Goal: Information Seeking & Learning: Learn about a topic

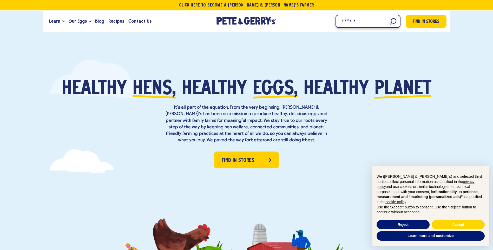
click at [393, 20] on input "Search" at bounding box center [368, 21] width 65 height 13
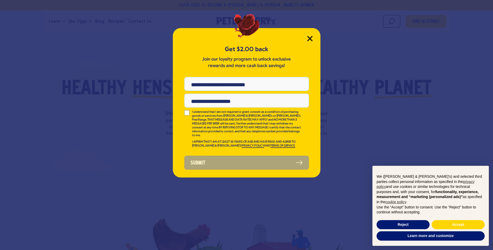
click at [309, 39] on icon "Close Modal" at bounding box center [309, 38] width 5 height 5
click at [312, 37] on icon "Close Modal" at bounding box center [309, 38] width 5 height 5
click at [407, 223] on button "Reject" at bounding box center [403, 224] width 53 height 9
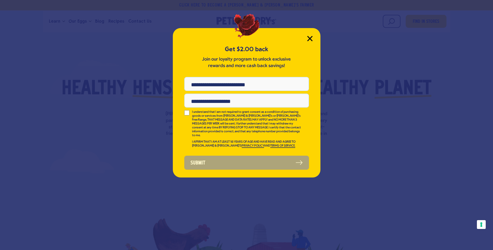
click at [308, 40] on icon "Close Modal" at bounding box center [309, 38] width 5 height 5
click at [302, 166] on div "Get $2.00 back Join our loyalty program to unlock exclusive rewards and more ca…" at bounding box center [247, 102] width 148 height 149
click at [242, 144] on link "PRIVACY POLICY" at bounding box center [253, 146] width 22 height 4
click at [310, 37] on icon "Close Modal" at bounding box center [309, 38] width 5 height 5
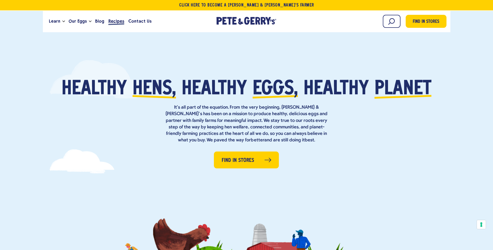
click at [116, 19] on span "Recipes" at bounding box center [116, 21] width 16 height 6
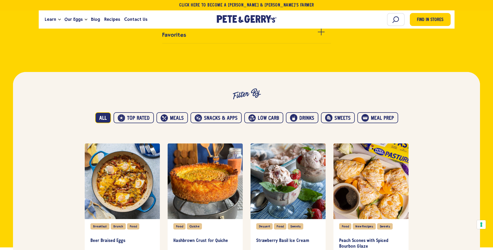
scroll to position [156, 0]
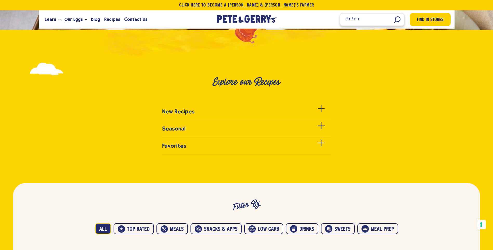
click at [391, 18] on input "Search" at bounding box center [372, 19] width 65 height 13
click at [394, 18] on input "Search" at bounding box center [372, 19] width 65 height 13
click at [364, 19] on input "Search" at bounding box center [372, 19] width 65 height 13
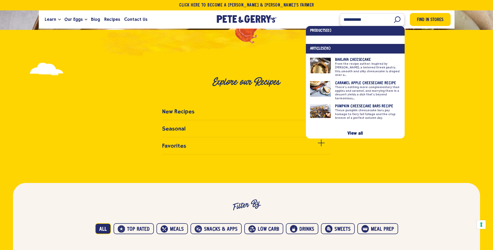
type input "**********"
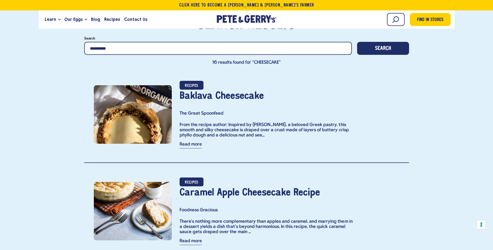
scroll to position [78, 0]
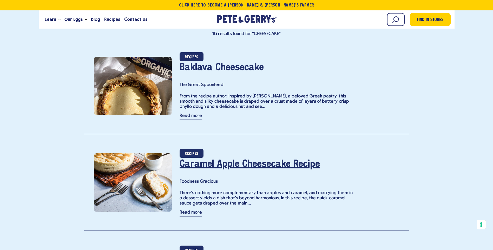
click at [207, 164] on link "Caramel Apple Cheesecake Recipe" at bounding box center [250, 164] width 140 height 9
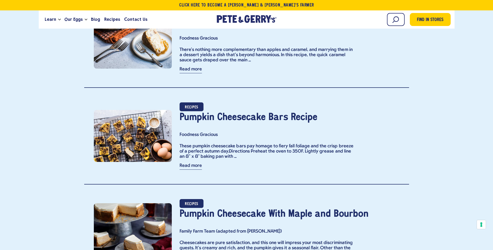
scroll to position [234, 0]
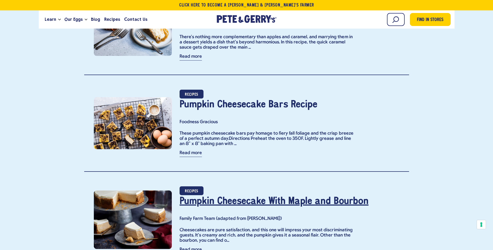
click at [204, 200] on link "Pumpkin Cheesecake With Maple and Bourbon" at bounding box center [274, 201] width 189 height 9
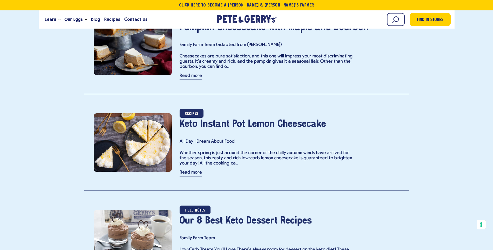
scroll to position [416, 0]
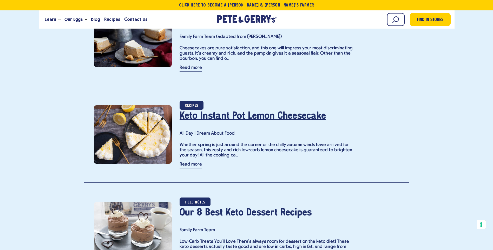
click at [213, 117] on link "Keto Instant Pot Lemon Cheesecake" at bounding box center [253, 116] width 146 height 9
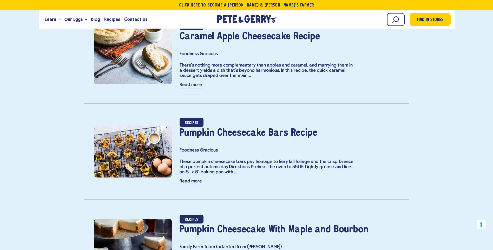
scroll to position [205, 0]
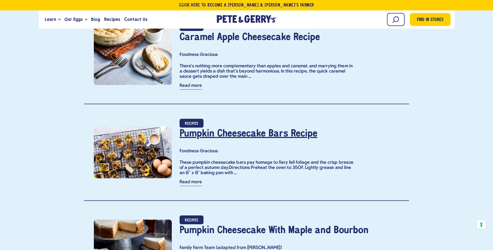
click at [256, 129] on link "Pumpkin Cheesecake Bars Recipe" at bounding box center [249, 133] width 138 height 9
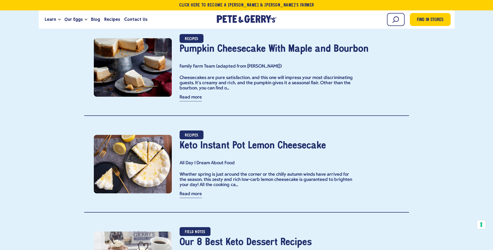
scroll to position [387, 0]
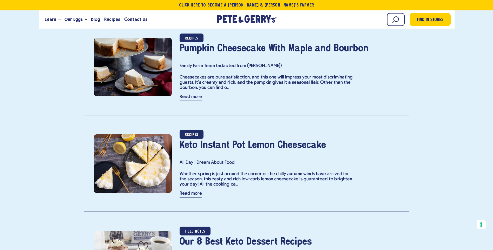
click at [197, 196] on link "Read more" at bounding box center [191, 194] width 22 height 6
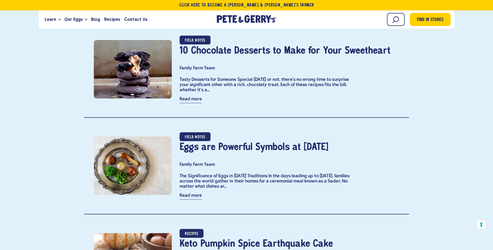
scroll to position [1330, 0]
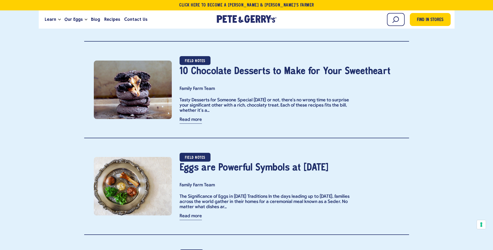
click at [398, 12] on div "Begin typing to search. Search Find in Stores" at bounding box center [371, 19] width 159 height 14
click at [397, 16] on input "Search" at bounding box center [372, 19] width 65 height 13
click at [354, 20] on input "Search" at bounding box center [372, 19] width 65 height 13
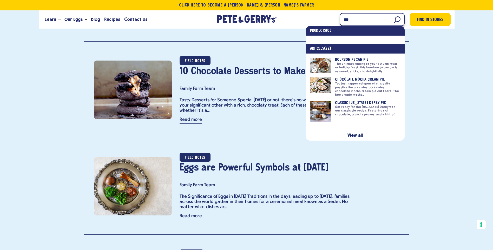
type input "***"
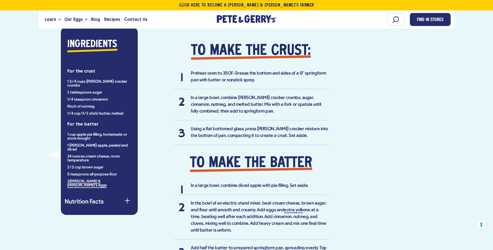
scroll to position [416, 0]
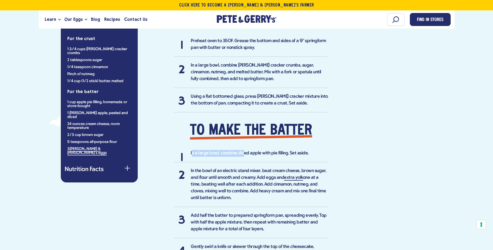
drag, startPoint x: 192, startPoint y: 149, endPoint x: 244, endPoint y: 154, distance: 51.9
click at [244, 154] on li "In a large bowl, combine diced apple with pie filling. Set aside." at bounding box center [251, 156] width 154 height 12
drag, startPoint x: 205, startPoint y: 172, endPoint x: 282, endPoint y: 168, distance: 77.8
click at [282, 168] on li "In the bowl of an electric stand mixer, beat cream cheese, brown sugar, and flo…" at bounding box center [251, 188] width 154 height 40
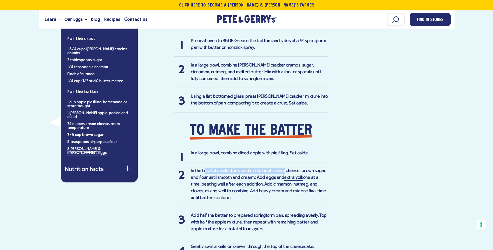
drag, startPoint x: 282, startPoint y: 168, endPoint x: 276, endPoint y: 168, distance: 6.5
click at [282, 168] on li "In the bowl of an electric stand mixer, beat cream cheese, brown sugar, and flo…" at bounding box center [251, 188] width 154 height 40
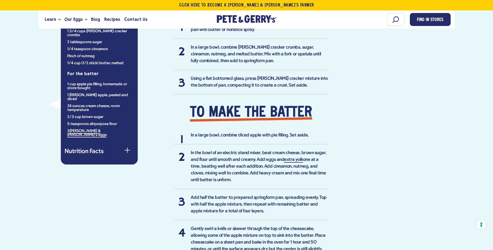
scroll to position [442, 0]
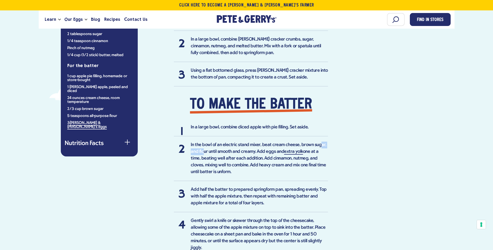
drag, startPoint x: 204, startPoint y: 150, endPoint x: 318, endPoint y: 147, distance: 114.9
click at [318, 147] on li "In the bowl of an electric stand mixer, beat cream cheese, brown sugar, and flo…" at bounding box center [251, 162] width 154 height 40
click at [179, 171] on li "In the bowl of an electric stand mixer, beat cream cheese, brown sugar, and flo…" at bounding box center [251, 162] width 154 height 40
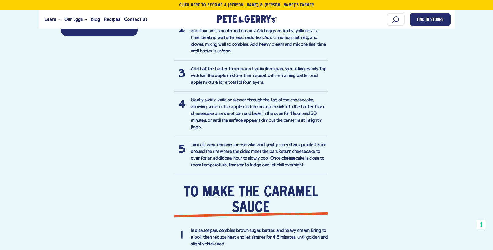
scroll to position [494, 0]
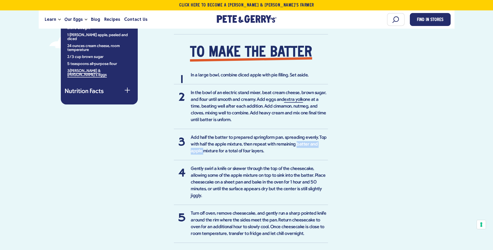
drag, startPoint x: 192, startPoint y: 153, endPoint x: 294, endPoint y: 143, distance: 103.1
click at [294, 143] on li "Add half the batter to prepared springform pan, spreading evenly. Top with half…" at bounding box center [251, 147] width 154 height 26
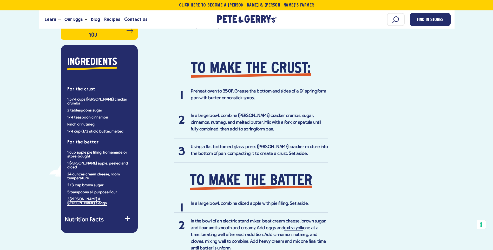
scroll to position [365, 0]
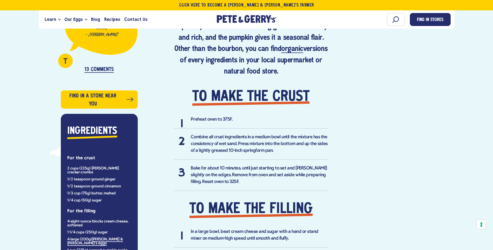
scroll to position [338, 0]
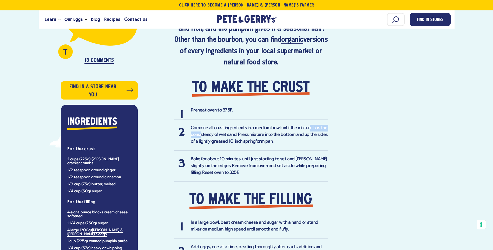
drag, startPoint x: 202, startPoint y: 116, endPoint x: 307, endPoint y: 114, distance: 105.8
click at [307, 125] on li "Combine all crust ingredients in a medium bowl until the mixture has the consis…" at bounding box center [251, 138] width 154 height 26
drag, startPoint x: 223, startPoint y: 126, endPoint x: 265, endPoint y: 121, distance: 41.6
click at [265, 125] on li "Combine all crust ingredients in a medium bowl until the mixture has the consis…" at bounding box center [251, 138] width 154 height 26
click at [155, 133] on div "Meals Snacks & Apps Prep Time: 20 minutes Cook Time: 120 minutes Yield: 12-16 s…" at bounding box center [233, 190] width 191 height 548
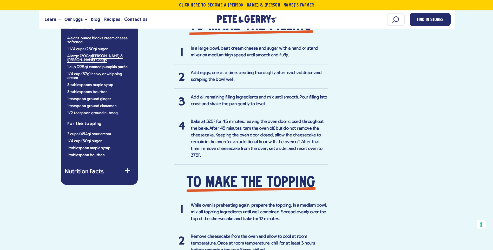
scroll to position [520, 0]
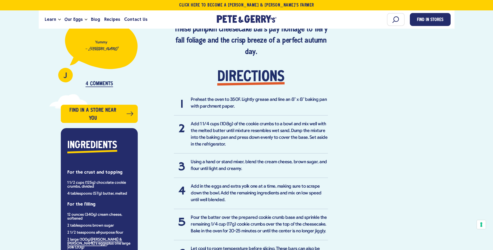
scroll to position [312, 0]
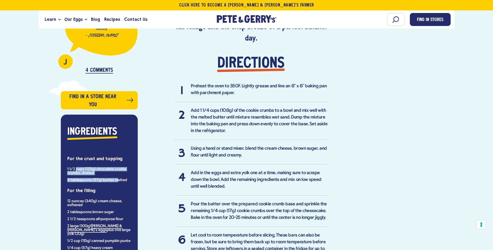
drag, startPoint x: 76, startPoint y: 167, endPoint x: 117, endPoint y: 178, distance: 42.4
click at [117, 178] on ul "1 1/2 cups (125g) chocolate cookie crumbs, divided 4 tablespoons (57g) butter, …" at bounding box center [99, 174] width 64 height 15
drag, startPoint x: 117, startPoint y: 178, endPoint x: 76, endPoint y: 178, distance: 41.3
click at [76, 178] on li "4 tablespoons (57g) butter, melted" at bounding box center [99, 180] width 64 height 4
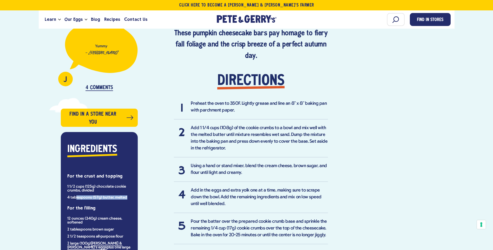
scroll to position [286, 0]
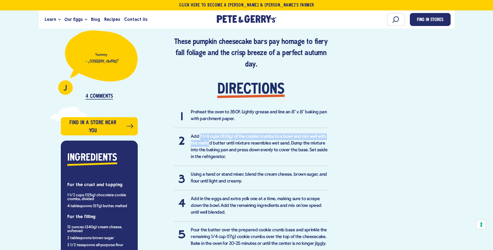
drag, startPoint x: 210, startPoint y: 141, endPoint x: 200, endPoint y: 135, distance: 11.2
click at [200, 135] on li "Add 1 1/4 cups (108g) of the cookie crumbs to a bowl and mix well with the melt…" at bounding box center [251, 149] width 154 height 33
click at [164, 156] on div "Meals Snacks & Apps Prep Time: 15 minutes Cook Time: 20-25 minutes Yield: 16 ba…" at bounding box center [233, 148] width 191 height 392
drag, startPoint x: 208, startPoint y: 135, endPoint x: 321, endPoint y: 134, distance: 112.3
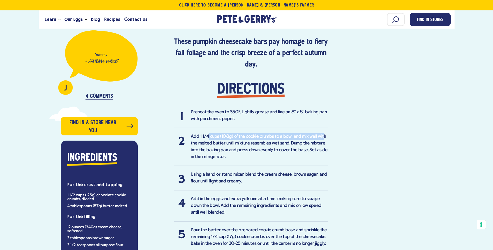
click at [321, 134] on li "Add 1 1/4 cups (108g) of the cookie crumbs to a bowl and mix well with the melt…" at bounding box center [251, 149] width 154 height 33
click at [162, 178] on div "Meals Snacks & Apps Prep Time: 15 minutes Cook Time: 20-25 minutes Yield: 16 ba…" at bounding box center [233, 148] width 191 height 392
drag, startPoint x: 134, startPoint y: 188, endPoint x: 120, endPoint y: 193, distance: 14.8
click at [120, 193] on div "Ingredients For the crust and topping 1 1/2 cups (125g) chocolate cookie crumbs…" at bounding box center [99, 240] width 77 height 198
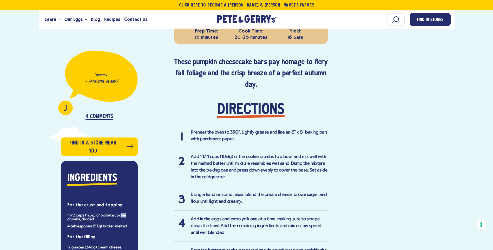
scroll to position [234, 0]
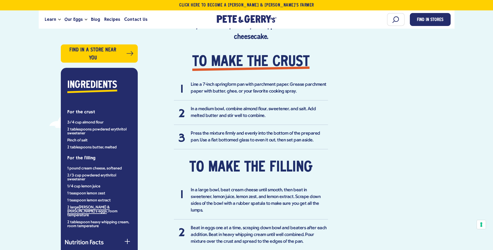
scroll to position [442, 0]
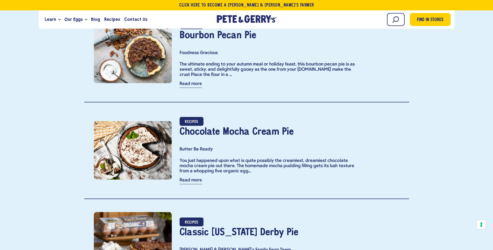
scroll to position [208, 0]
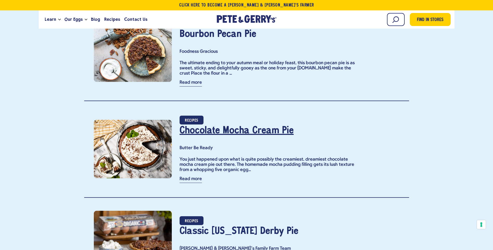
click at [206, 129] on link "Chocolate Mocha Cream Pie" at bounding box center [237, 130] width 114 height 9
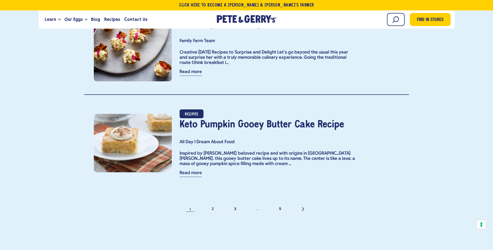
scroll to position [2287, 0]
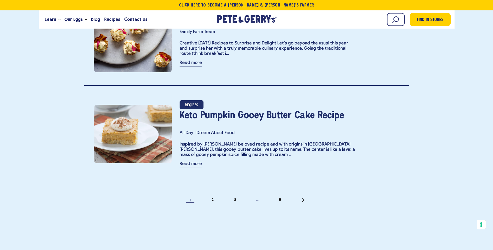
click at [215, 196] on nav "1 2 3 … 5" at bounding box center [246, 200] width 325 height 21
click at [213, 199] on link "2" at bounding box center [212, 200] width 5 height 5
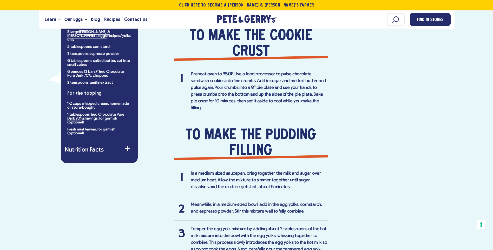
scroll to position [410, 0]
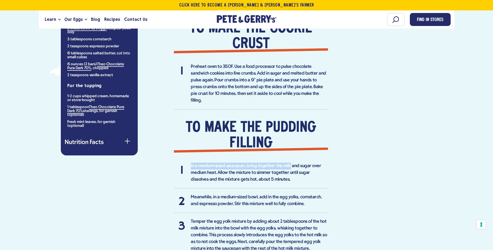
drag, startPoint x: 188, startPoint y: 142, endPoint x: 305, endPoint y: 149, distance: 116.7
click at [299, 149] on div "You just happened upon what is quite possibly the creamiest, dreamiest chocolat…" at bounding box center [251, 153] width 154 height 514
click at [305, 163] on li "In a medium-sized saucepan, bring together the milk and sugar over medium heat.…" at bounding box center [251, 176] width 154 height 26
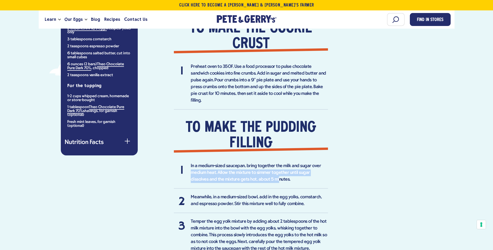
drag, startPoint x: 259, startPoint y: 162, endPoint x: 170, endPoint y: 160, distance: 89.2
click at [170, 160] on div "Sweets Prep Time: 30 minutes Cook Time: 25-30 minutes Yield: 6 slices Ingredien…" at bounding box center [233, 126] width 191 height 629
drag, startPoint x: 170, startPoint y: 160, endPoint x: 147, endPoint y: 187, distance: 36.3
click at [147, 187] on div "Sweets Prep Time: 30 minutes Cook Time: 25-30 minutes Yield: 6 slices Ingredien…" at bounding box center [233, 126] width 191 height 629
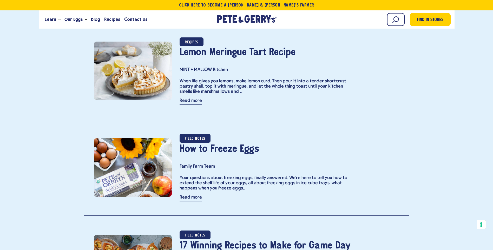
scroll to position [754, 0]
